Goal: Task Accomplishment & Management: Manage account settings

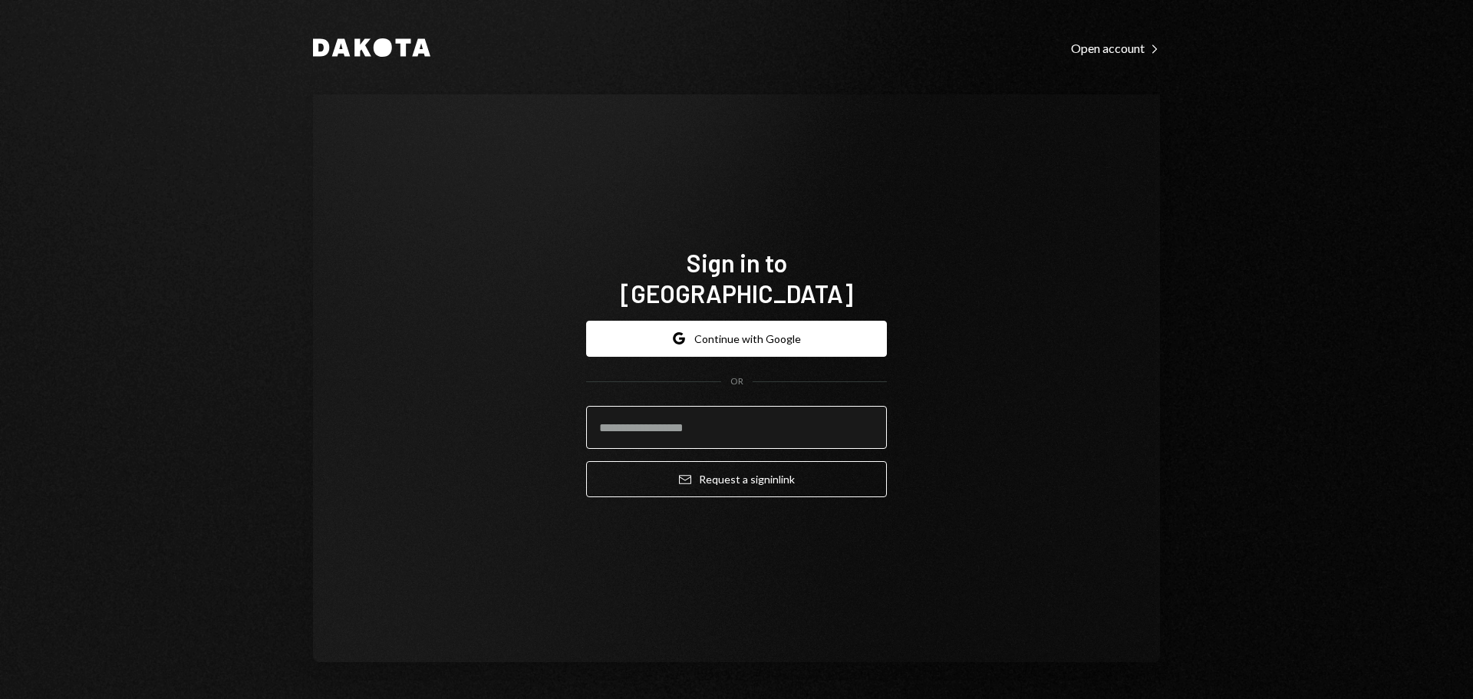
click at [809, 416] on input "email" at bounding box center [736, 427] width 301 height 43
type input "**********"
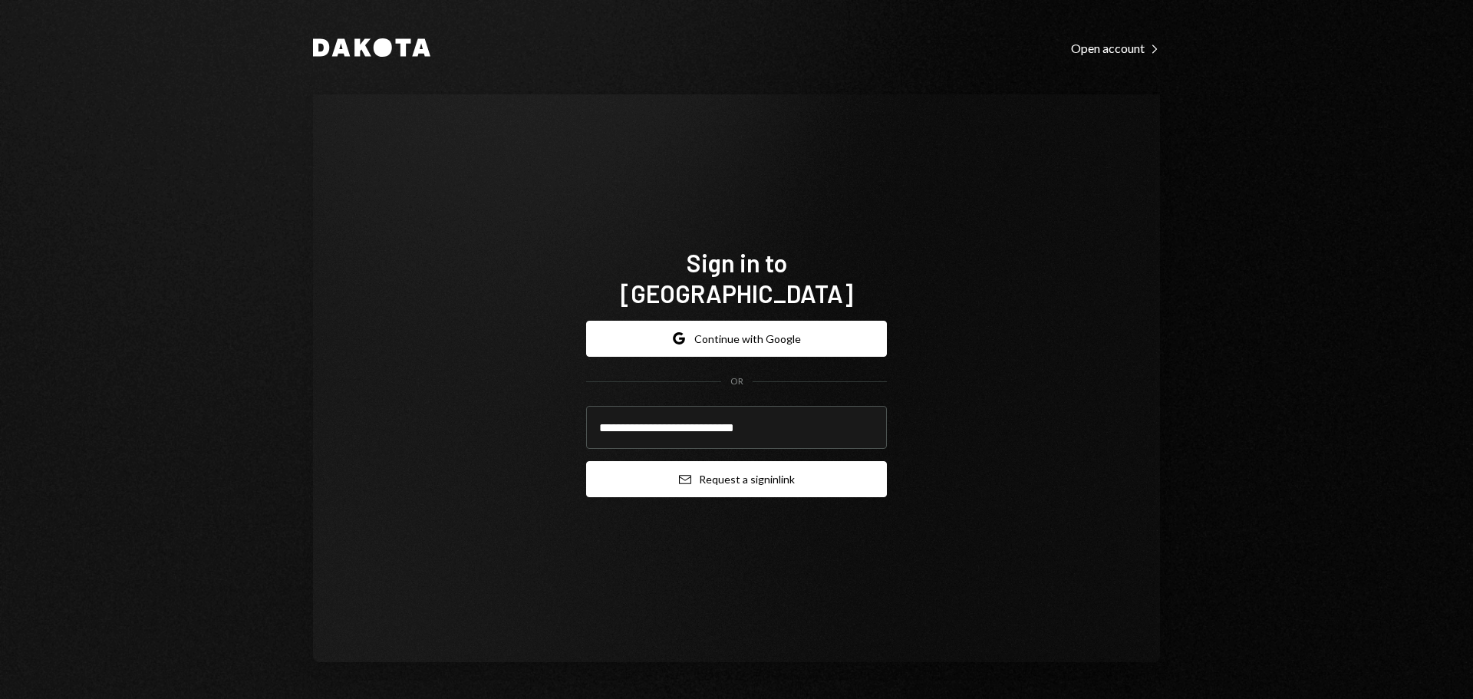
click at [792, 467] on button "Email Request a sign in link" at bounding box center [736, 479] width 301 height 36
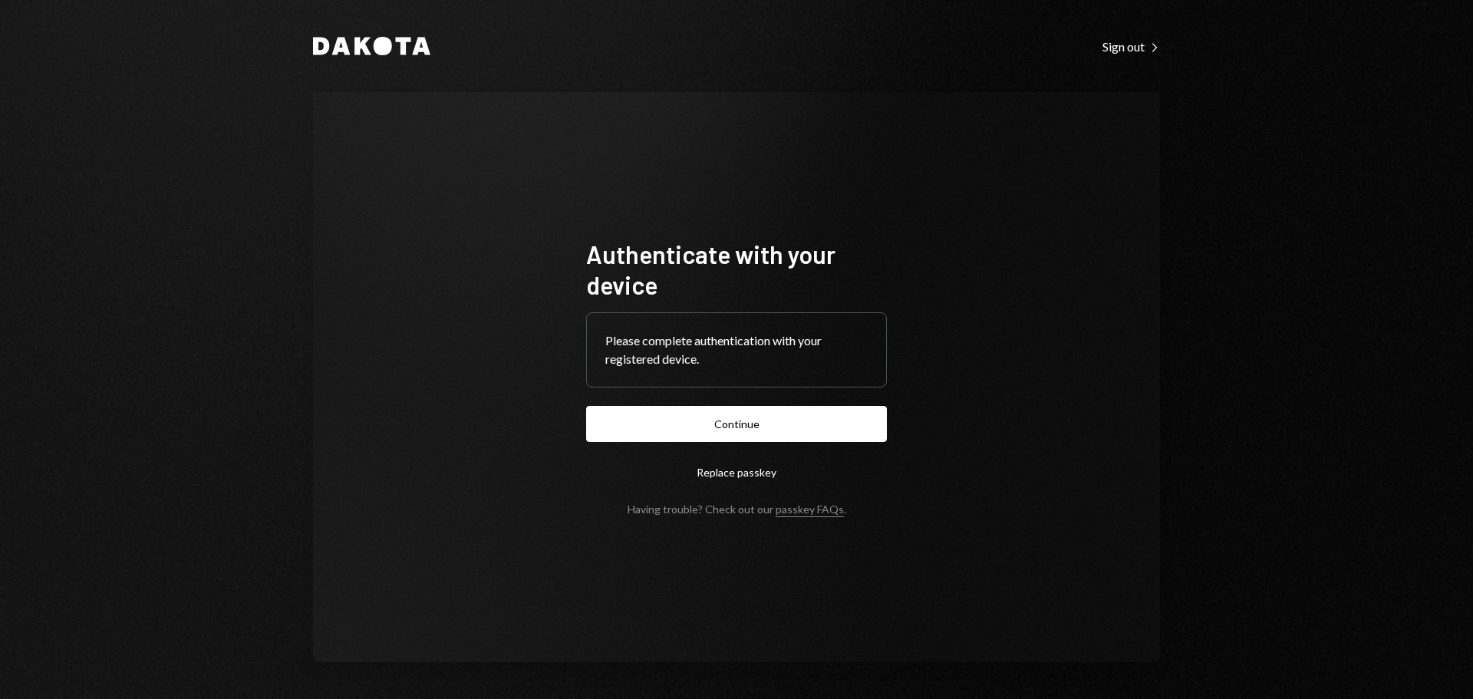
click at [868, 431] on button "Continue" at bounding box center [736, 424] width 301 height 36
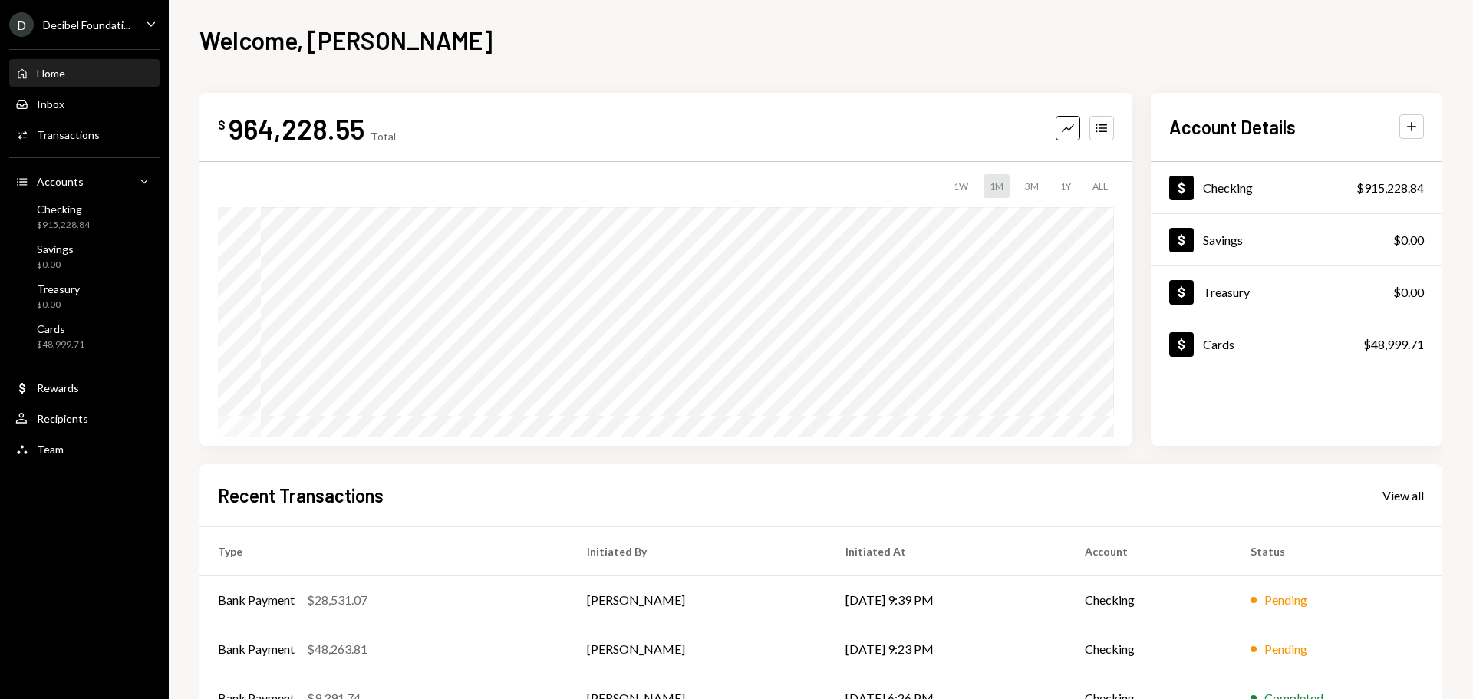
click at [137, 25] on div "D Decibel Foundati... Caret Down" at bounding box center [84, 24] width 169 height 25
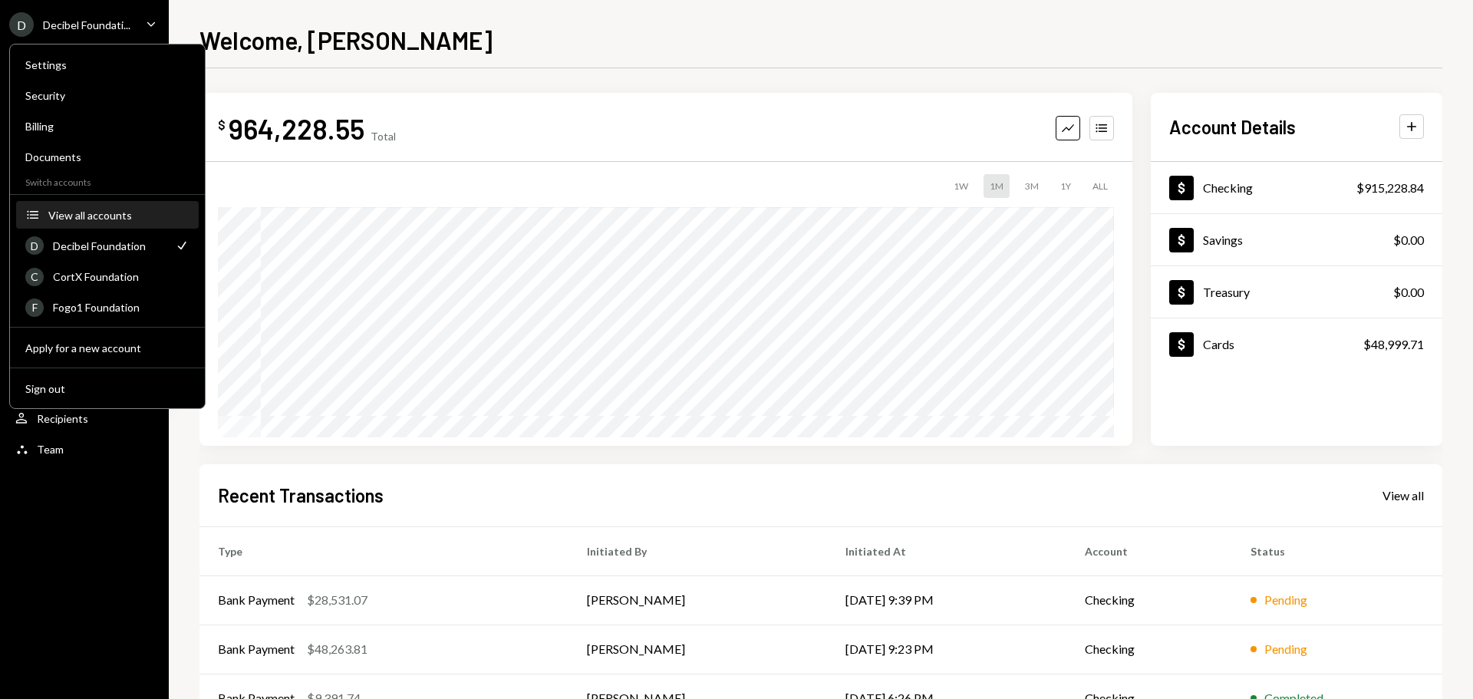
click at [137, 218] on div "View all accounts" at bounding box center [118, 215] width 141 height 13
